Goal: Transaction & Acquisition: Purchase product/service

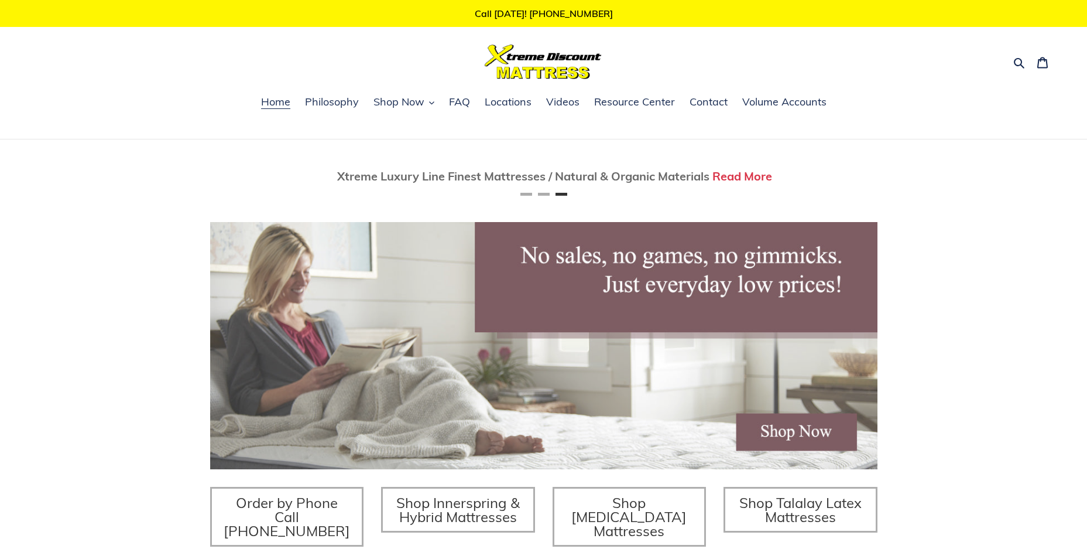
scroll to position [0, 1335]
click at [411, 106] on span "Shop Now" at bounding box center [399, 102] width 51 height 14
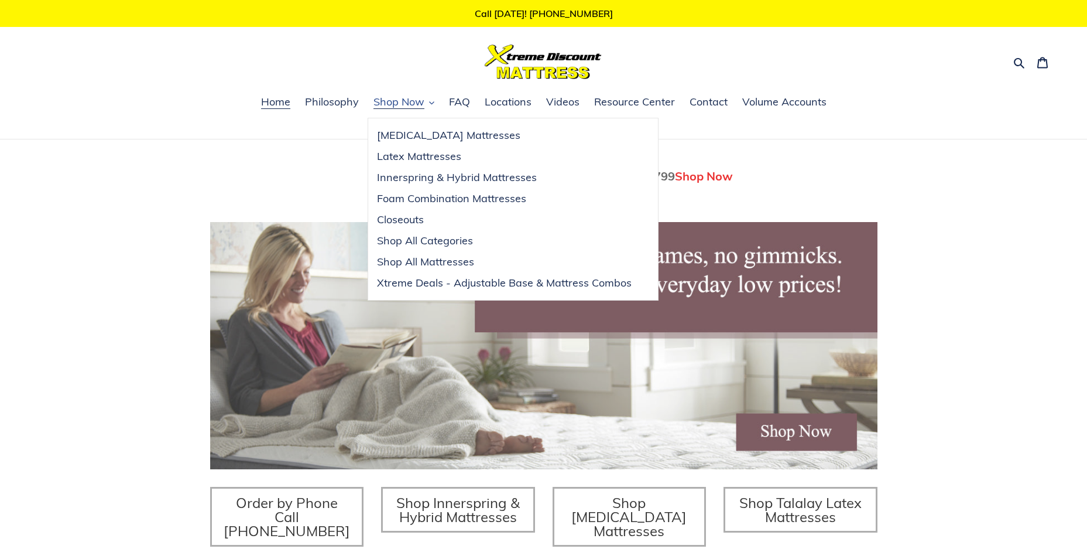
scroll to position [0, 667]
click at [159, 152] on div "Twin Mattress (Coil Spring Unit) Only $69! Shop Now Fully Adjustable Queen Base…" at bounding box center [543, 402] width 1087 height 527
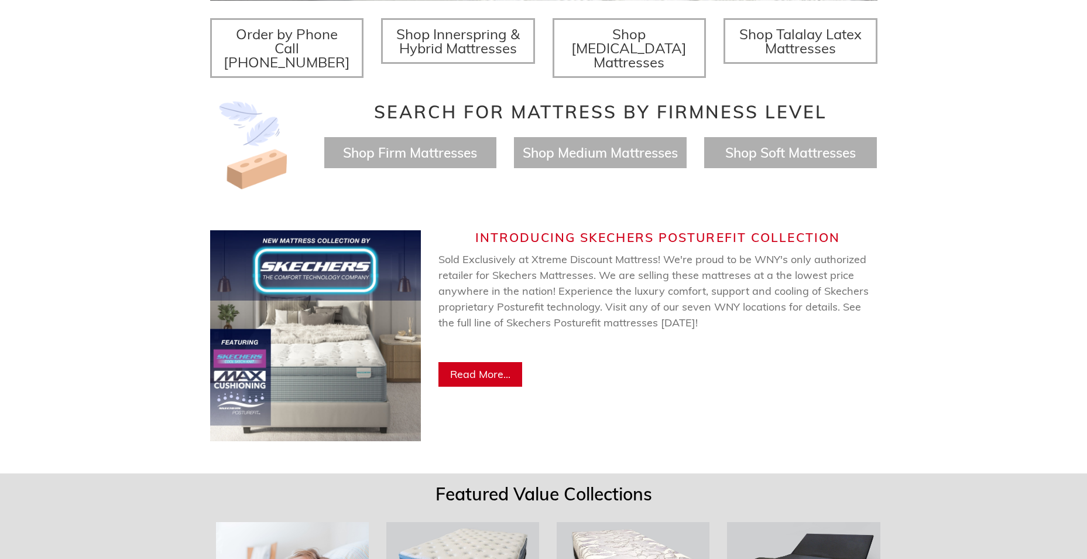
scroll to position [0, 0]
click at [488, 367] on span "Read More..." at bounding box center [480, 373] width 60 height 13
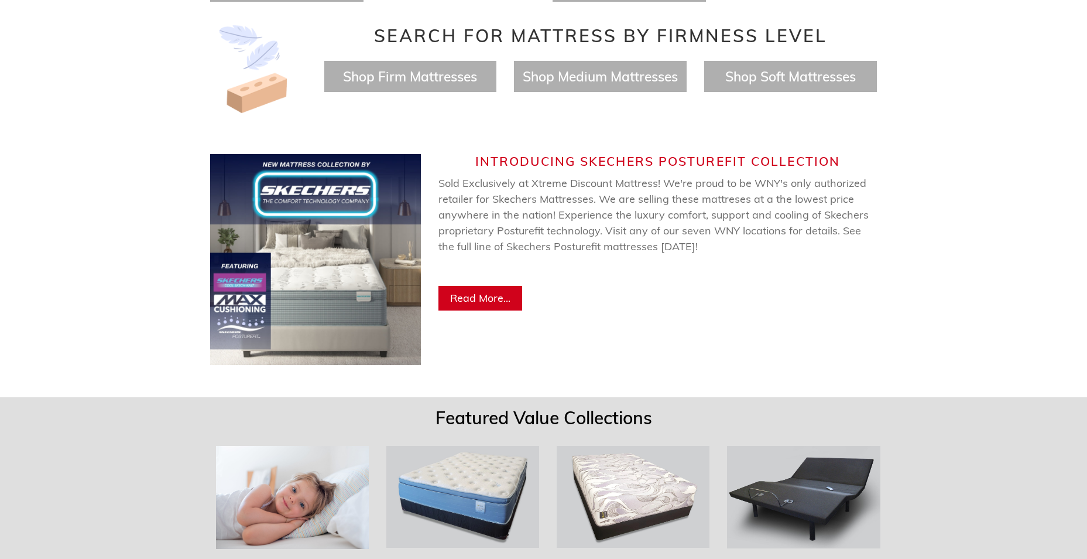
scroll to position [703, 0]
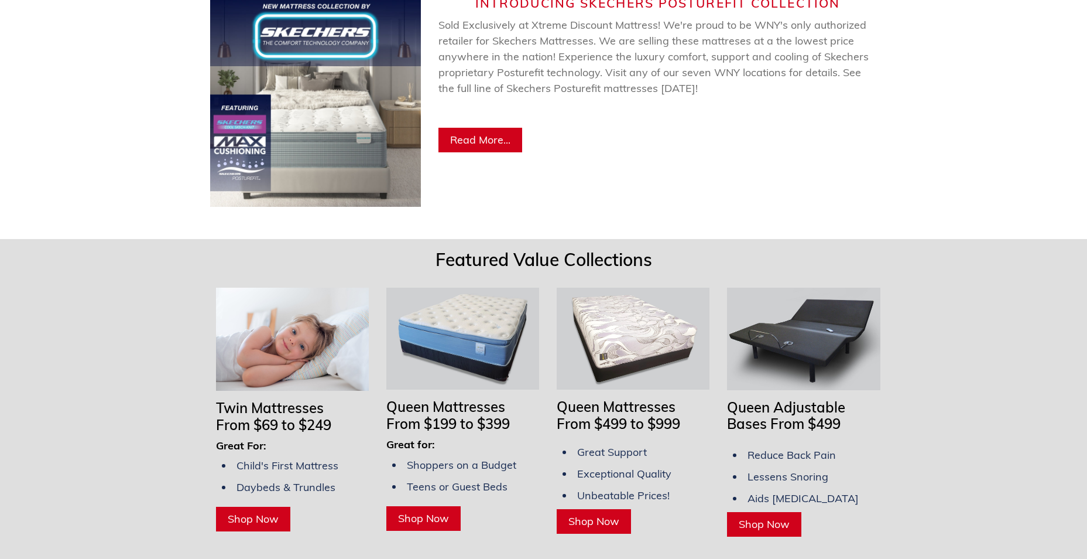
click at [245, 512] on span "Shop Now" at bounding box center [253, 518] width 51 height 13
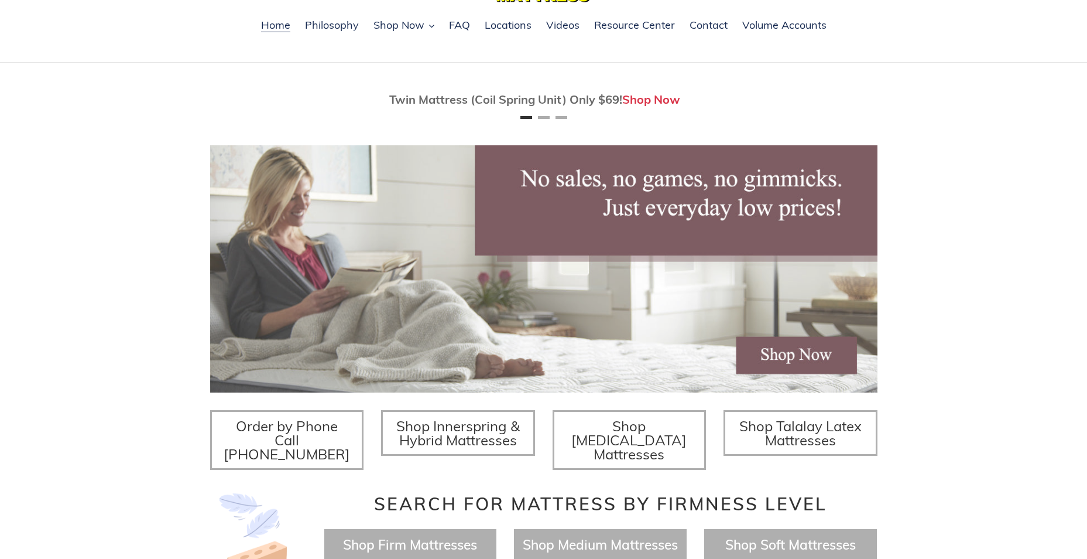
scroll to position [176, 0]
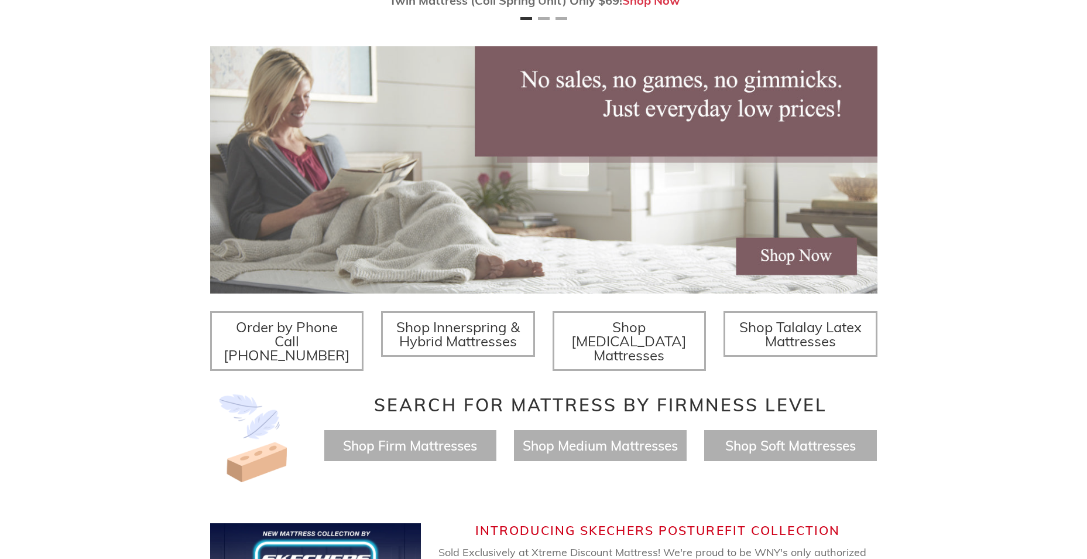
click at [658, 333] on span "Shop Memory Foam Mattresses" at bounding box center [628, 341] width 115 height 46
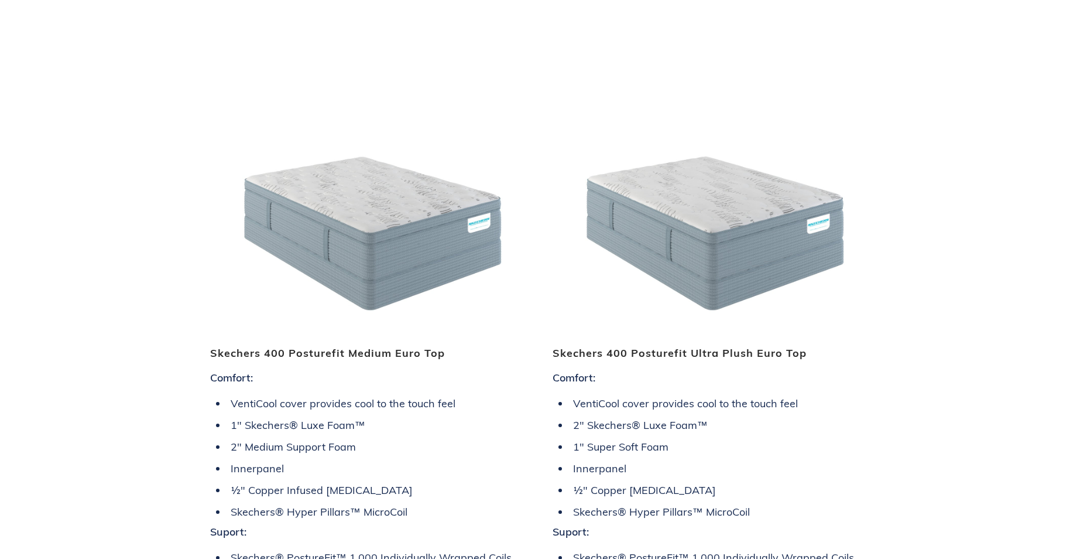
scroll to position [2811, 0]
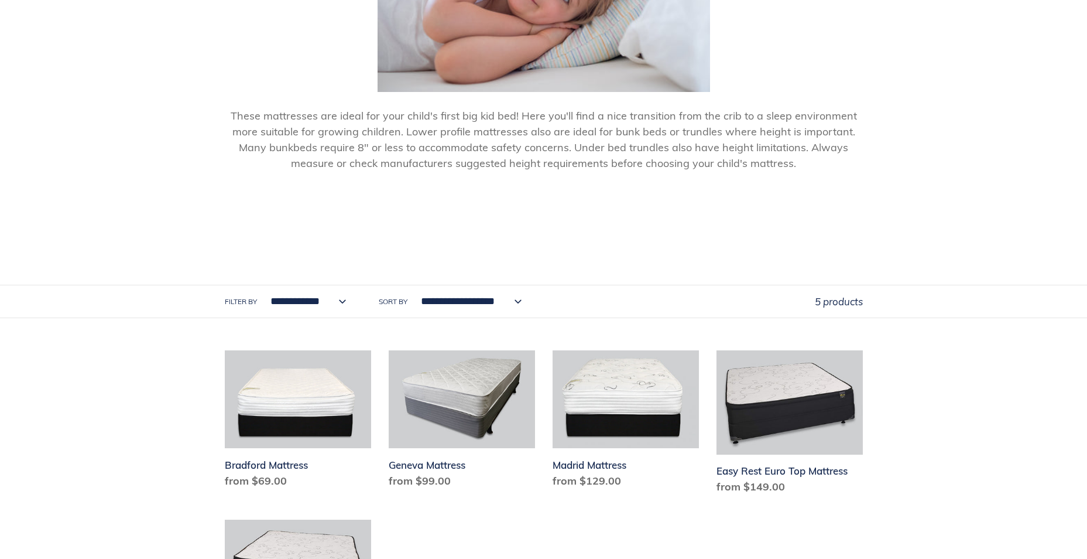
scroll to position [527, 0]
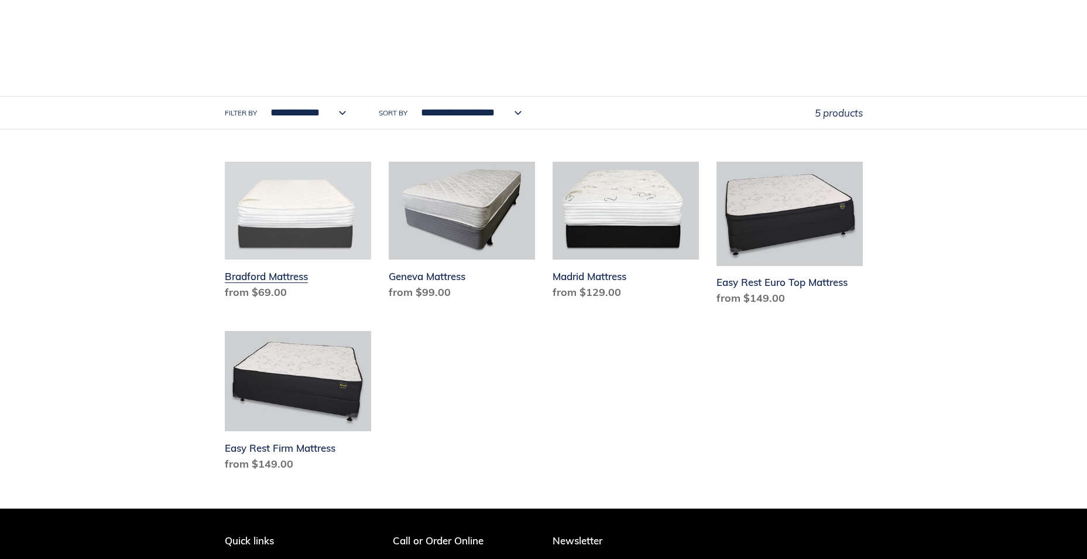
click at [296, 234] on link "Bradford Mattress" at bounding box center [298, 233] width 146 height 143
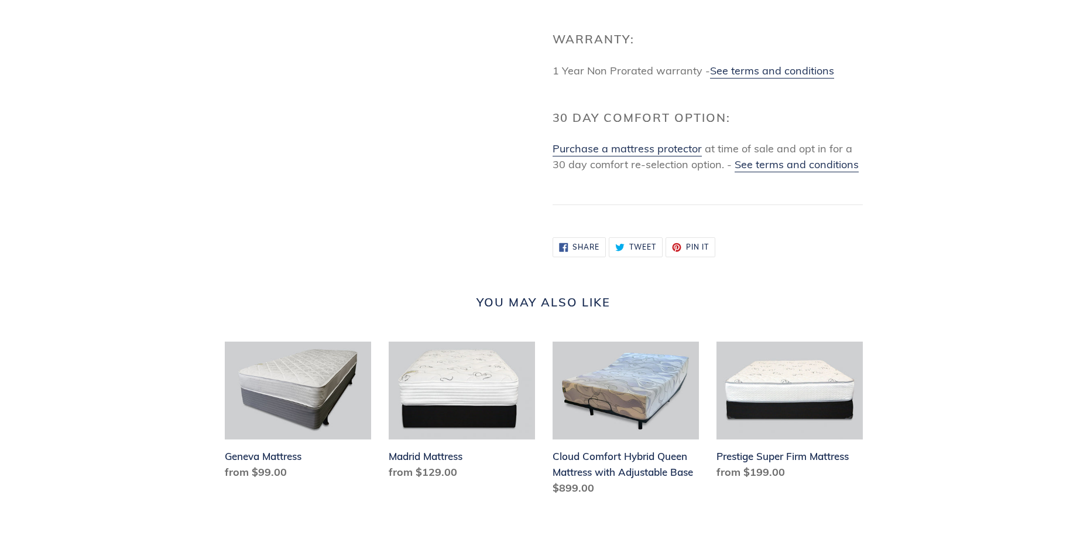
scroll to position [1230, 0]
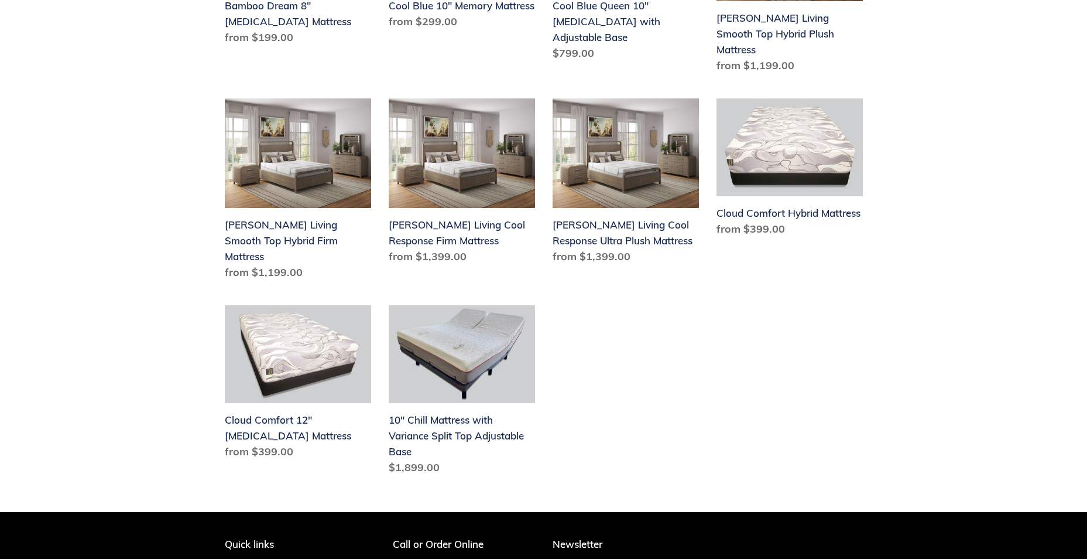
scroll to position [410, 0]
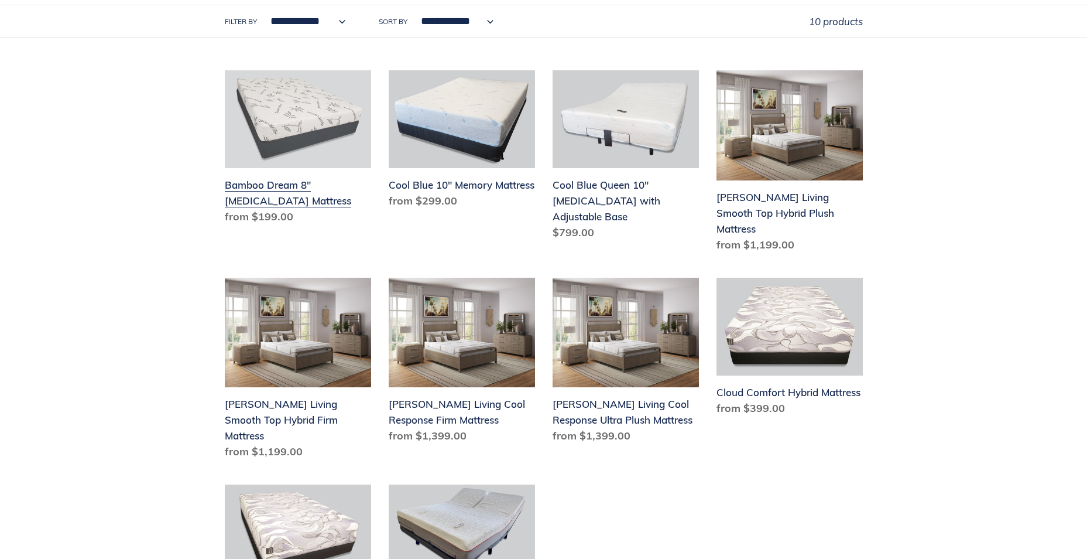
click at [286, 139] on link "Bamboo Dream 8" [MEDICAL_DATA] Mattress" at bounding box center [298, 149] width 146 height 159
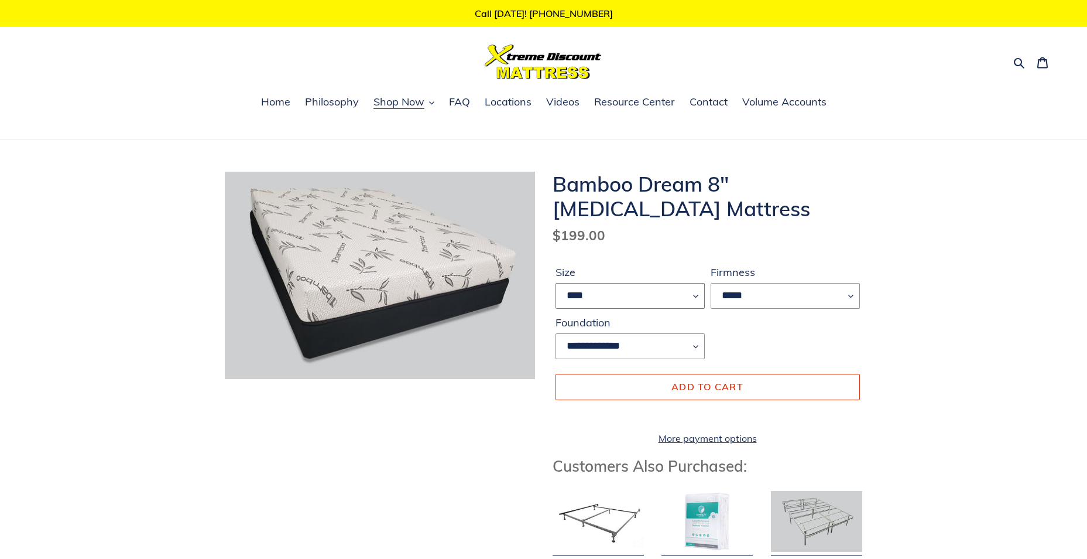
click at [690, 297] on select "**** ******* **** ***** ****" at bounding box center [630, 296] width 149 height 26
select select "****"
click at [556, 283] on select "**** ******* **** ***** ****" at bounding box center [630, 296] width 149 height 26
